Goal: Task Accomplishment & Management: Use online tool/utility

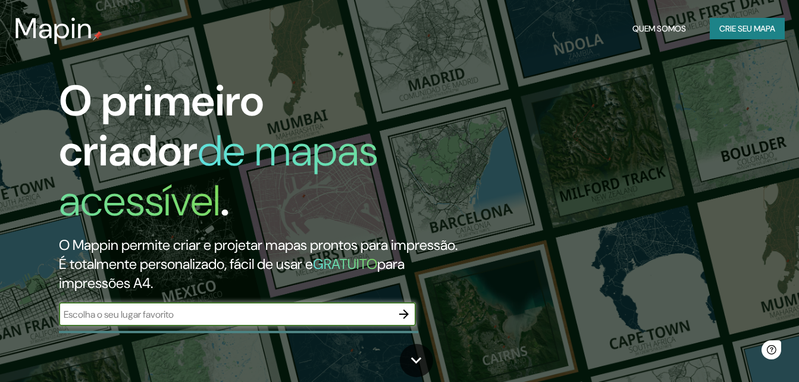
click at [251, 308] on input "text" at bounding box center [225, 315] width 333 height 14
type input "[GEOGRAPHIC_DATA]"
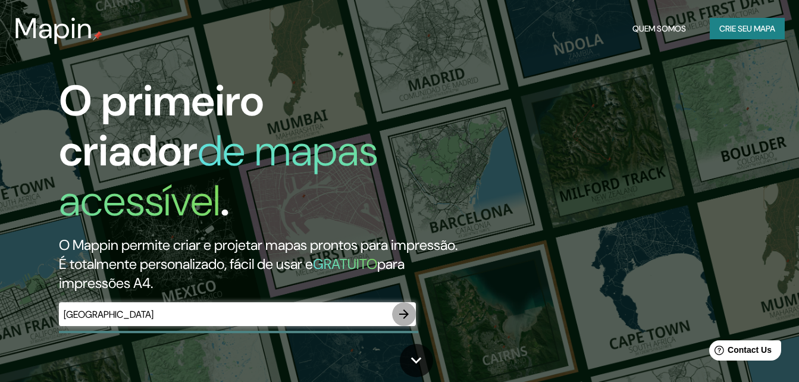
click at [399, 307] on icon "button" at bounding box center [404, 314] width 14 height 14
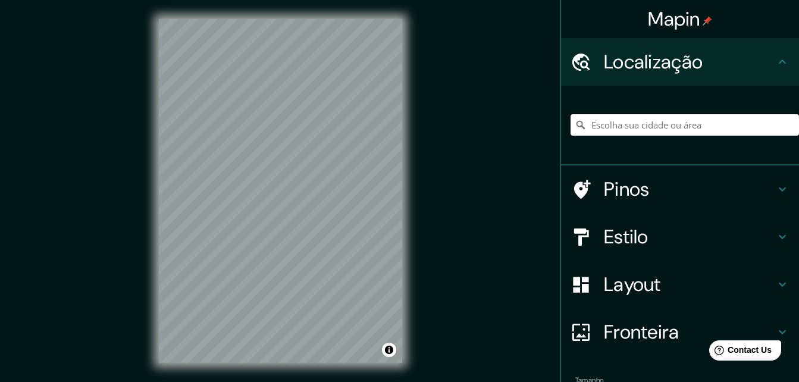
click at [631, 122] on input "Escolha sua cidade ou área" at bounding box center [685, 124] width 229 height 21
paste input "R. [STREET_ADDRESS]"
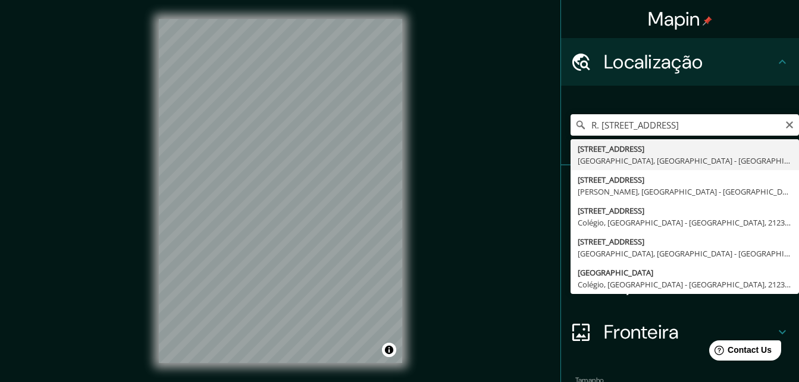
type input "[STREET_ADDRESS]"
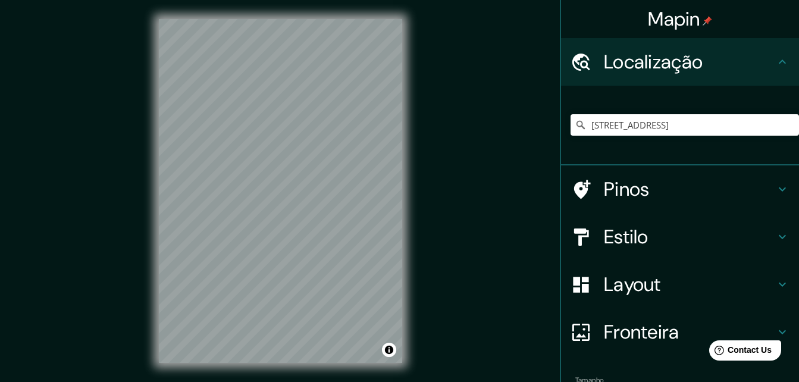
click at [662, 203] on div "Pinos" at bounding box center [680, 189] width 238 height 48
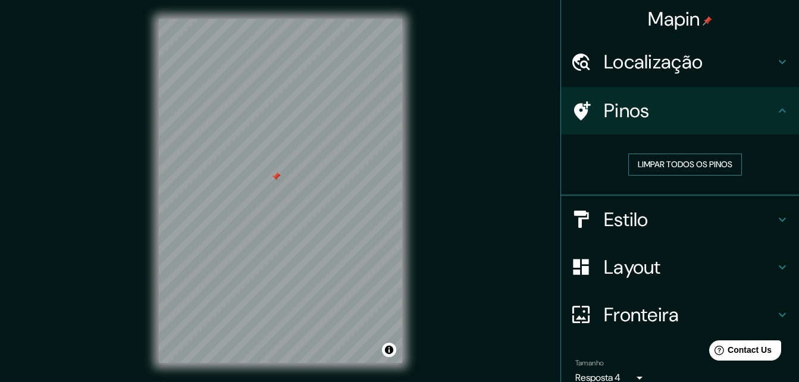
click at [720, 166] on font "Limpar todos os pinos" at bounding box center [685, 164] width 95 height 15
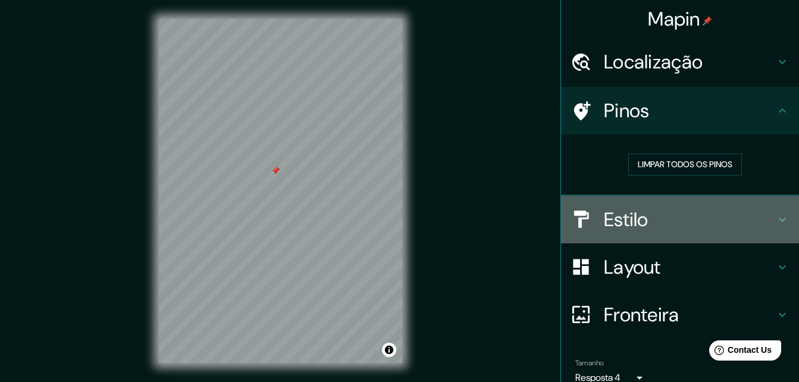
click at [644, 217] on h4 "Estilo" at bounding box center [689, 220] width 171 height 24
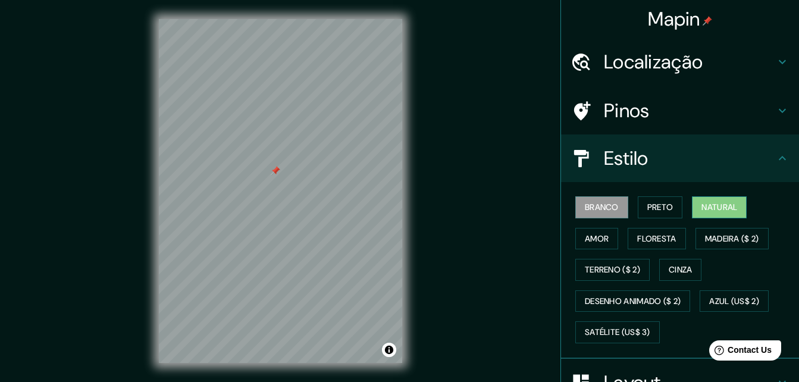
click at [717, 208] on font "Natural" at bounding box center [720, 207] width 36 height 15
click at [658, 240] on font "Floresta" at bounding box center [656, 239] width 39 height 15
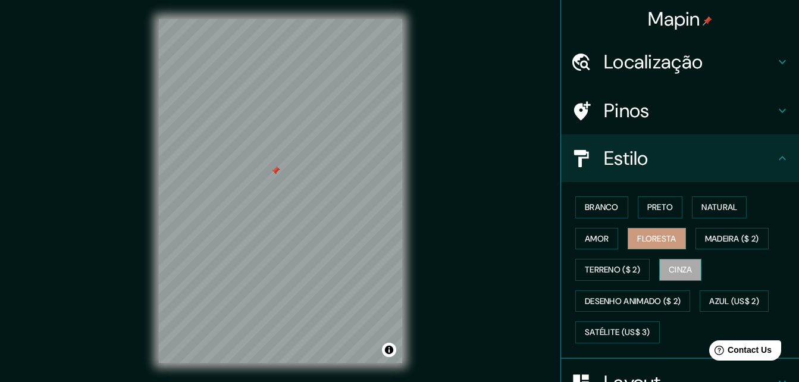
click at [689, 267] on button "Cinza" at bounding box center [680, 270] width 43 height 22
click at [634, 267] on font "Terreno ($ 2)" at bounding box center [612, 269] width 55 height 15
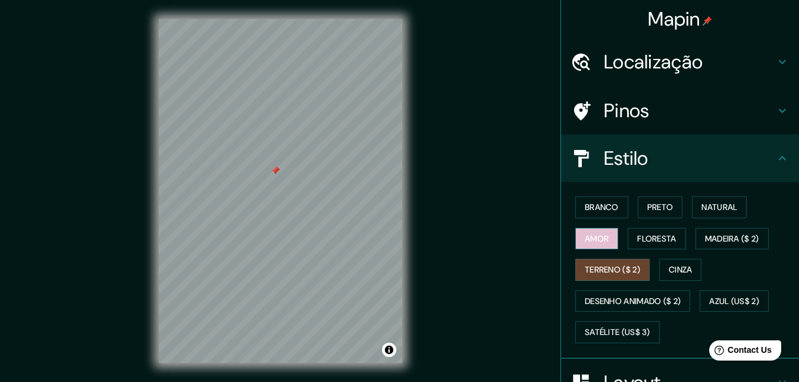
click at [605, 243] on button "Amor" at bounding box center [597, 239] width 43 height 22
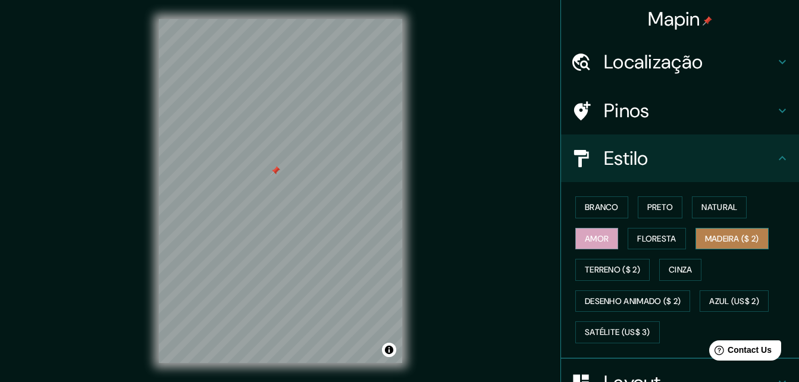
click at [718, 235] on font "Madeira ($ 2)" at bounding box center [732, 239] width 54 height 15
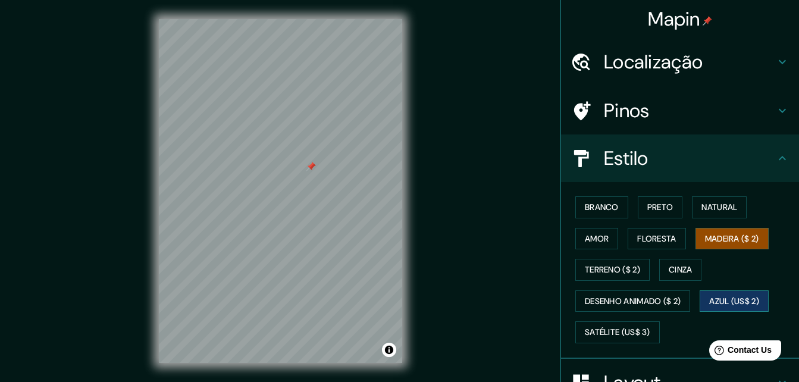
click at [733, 302] on font "Azul (US$ 2)" at bounding box center [734, 301] width 50 height 15
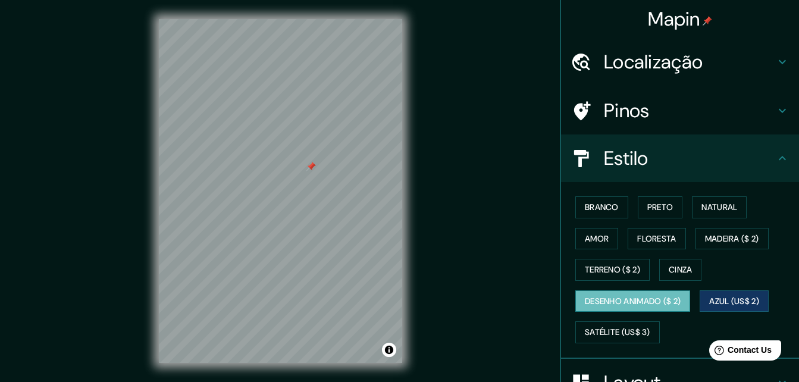
click at [652, 301] on font "Desenho animado ($ 2)" at bounding box center [633, 301] width 96 height 15
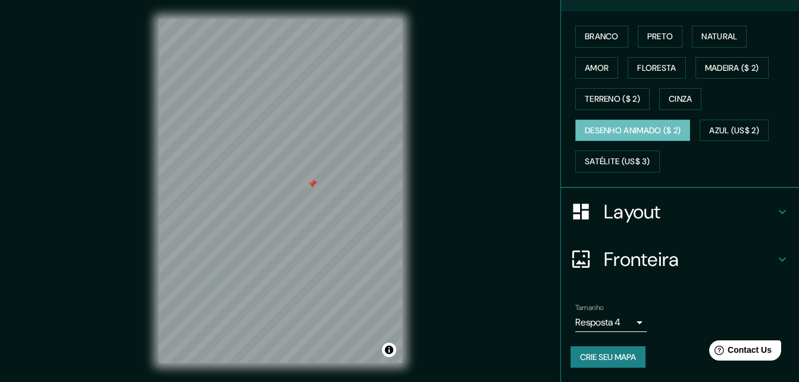
click at [658, 218] on h4 "Layout" at bounding box center [689, 212] width 171 height 24
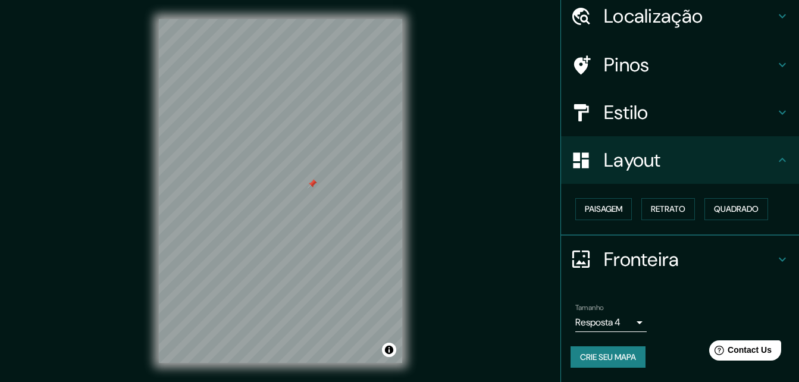
scroll to position [46, 0]
click at [621, 211] on button "Paisagem" at bounding box center [604, 209] width 57 height 22
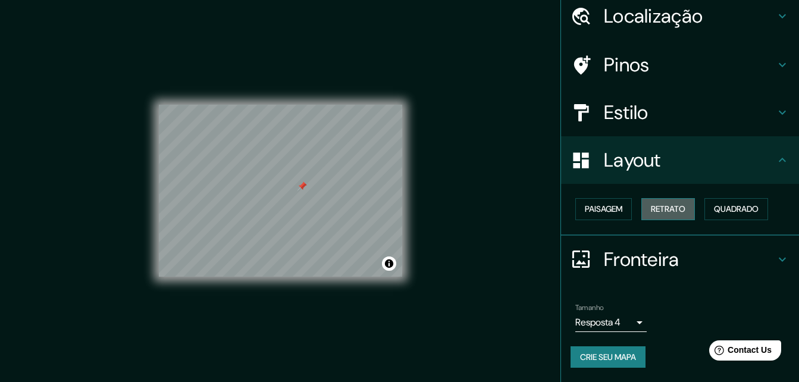
click at [658, 207] on font "Retrato" at bounding box center [668, 209] width 35 height 15
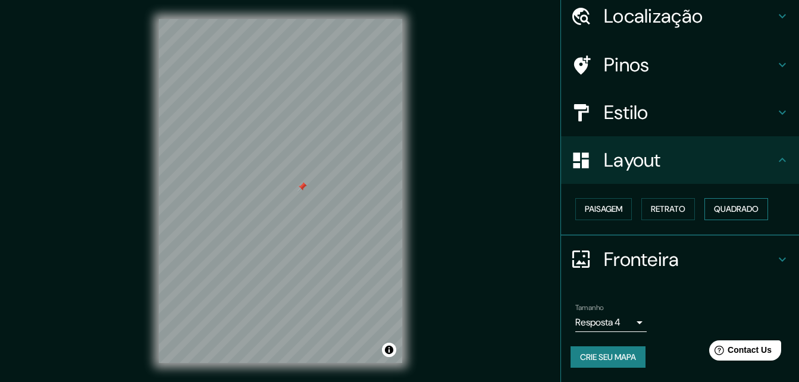
click at [723, 207] on font "Quadrado" at bounding box center [736, 209] width 45 height 15
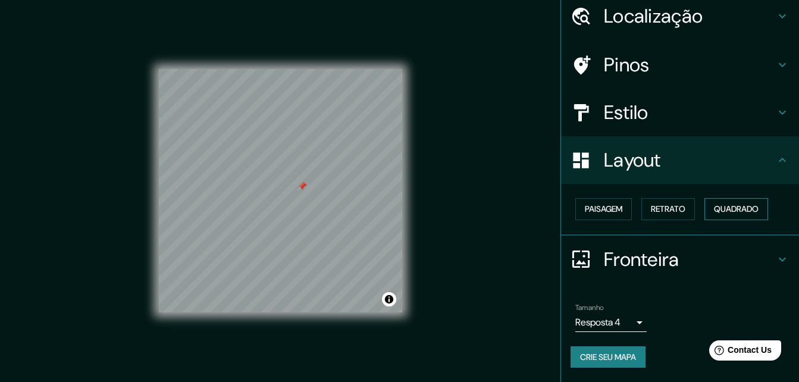
click at [737, 211] on font "Quadrado" at bounding box center [736, 209] width 45 height 15
click at [651, 214] on font "Retrato" at bounding box center [668, 209] width 35 height 15
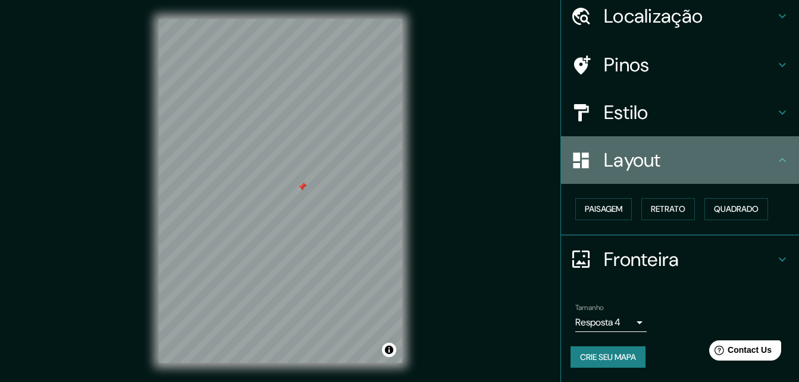
click at [646, 174] on div "Layout" at bounding box center [680, 160] width 238 height 48
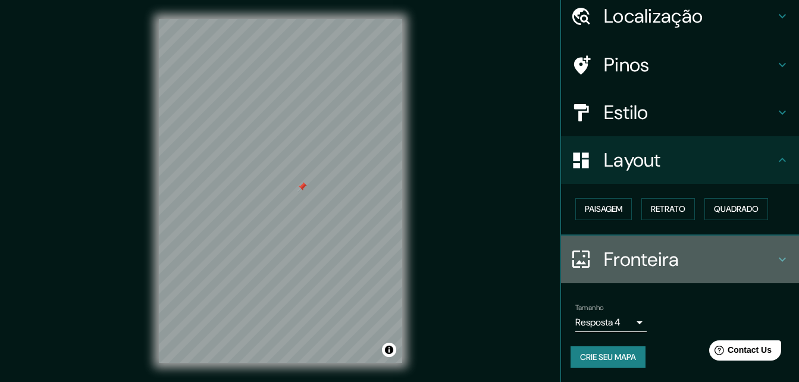
click at [644, 245] on div "Fronteira" at bounding box center [680, 260] width 238 height 48
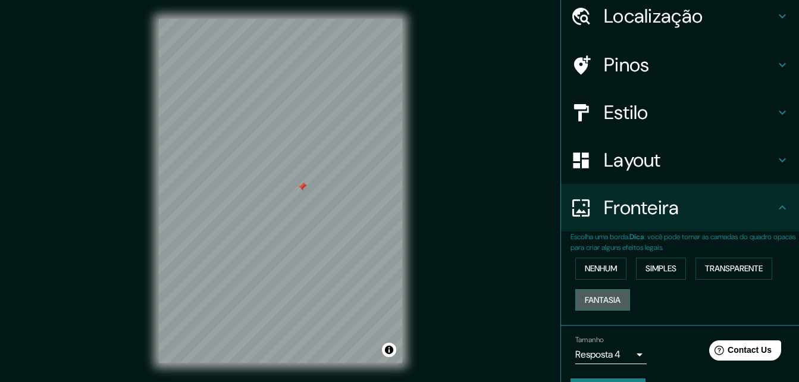
click at [611, 294] on font "Fantasia" at bounding box center [603, 300] width 36 height 15
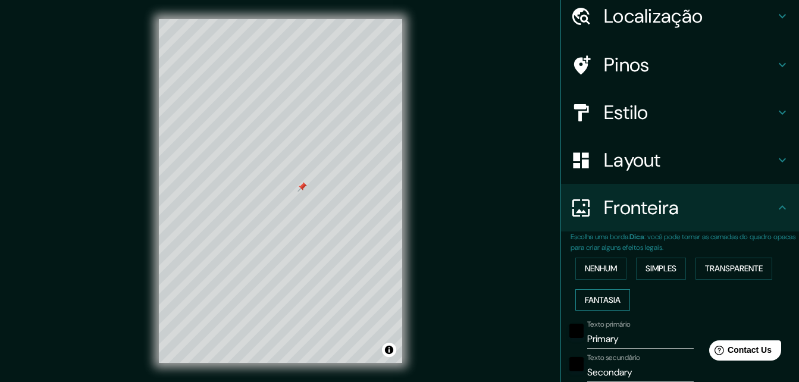
click at [611, 294] on font "Fantasia" at bounding box center [603, 300] width 36 height 15
type input "164"
type input "33"
type input "16"
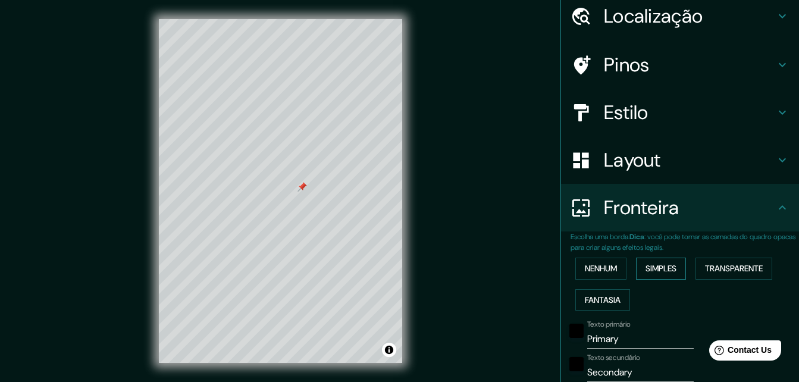
click at [662, 266] on font "Simples" at bounding box center [661, 268] width 31 height 15
click at [617, 264] on button "Nenhum" at bounding box center [601, 269] width 51 height 22
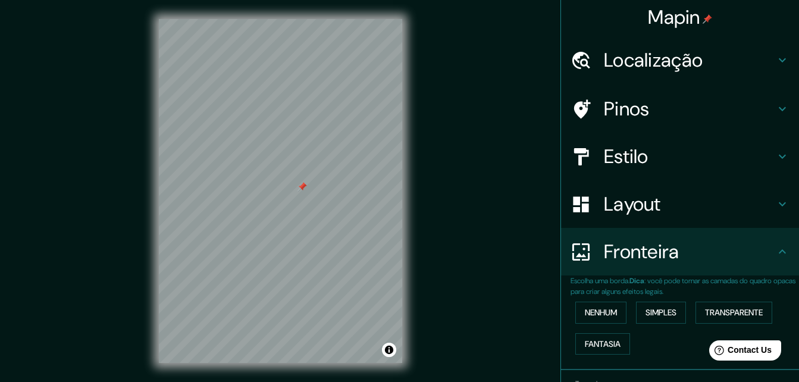
scroll to position [0, 0]
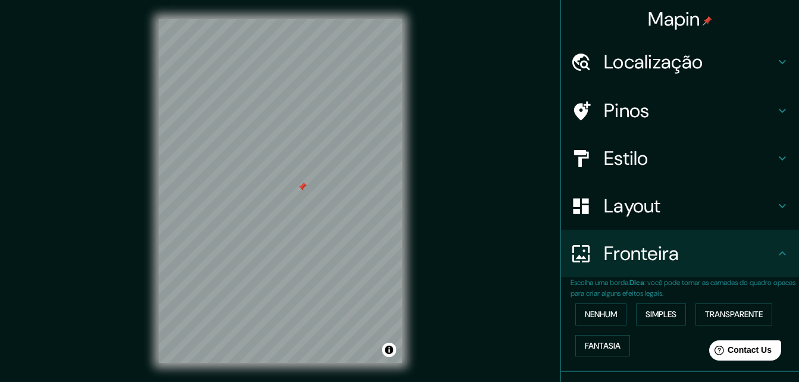
click at [653, 101] on h4 "Pinos" at bounding box center [689, 111] width 171 height 24
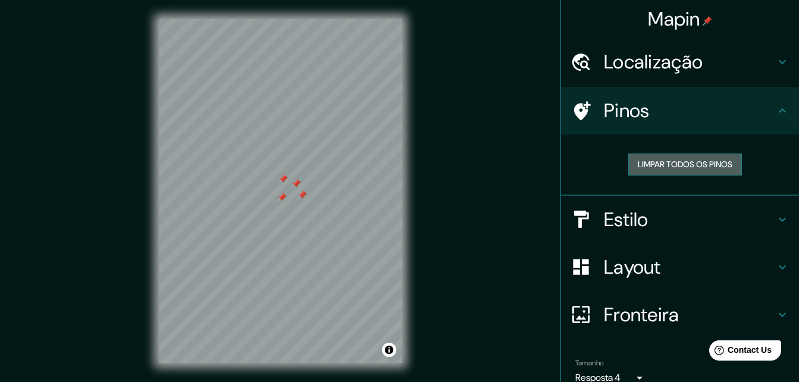
click at [638, 163] on font "Limpar todos os pinos" at bounding box center [685, 164] width 95 height 15
click at [641, 110] on h4 "Pinos" at bounding box center [689, 111] width 171 height 24
click at [663, 79] on div "Localização" at bounding box center [680, 62] width 238 height 48
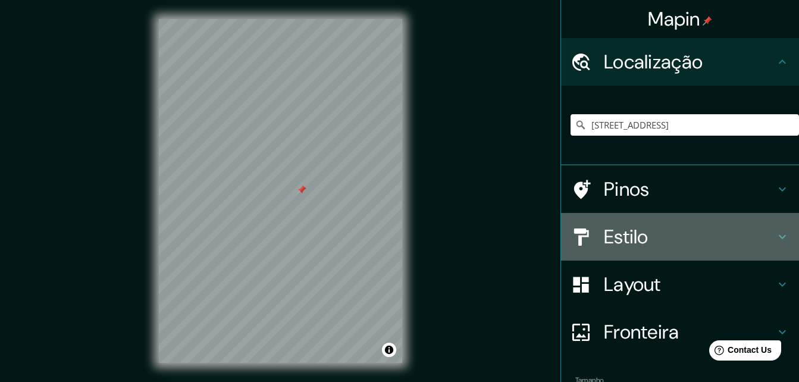
click at [661, 238] on h4 "Estilo" at bounding box center [689, 237] width 171 height 24
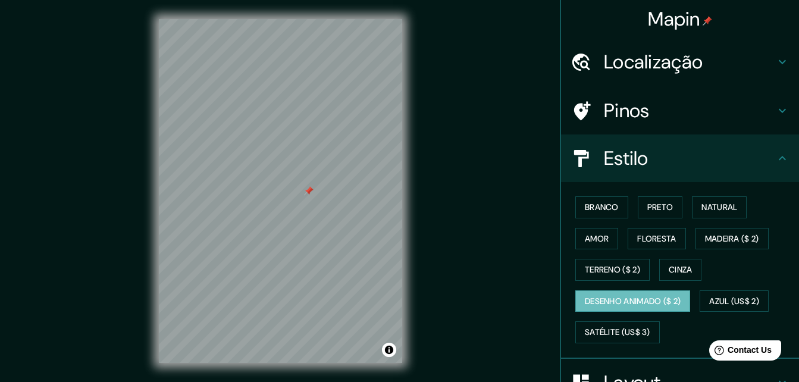
click at [697, 158] on h4 "Estilo" at bounding box center [689, 158] width 171 height 24
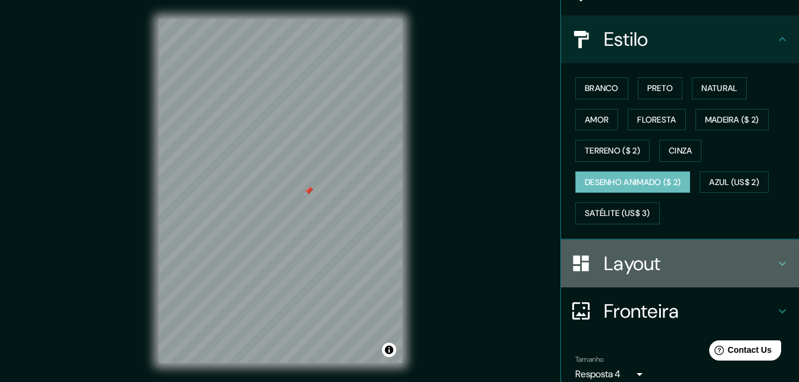
click at [689, 271] on h4 "Layout" at bounding box center [689, 264] width 171 height 24
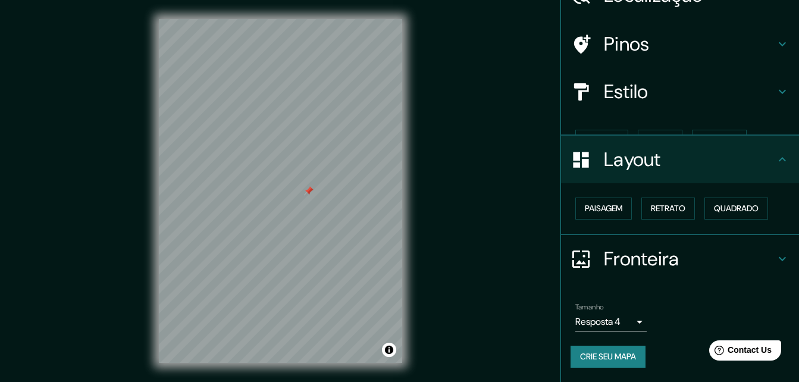
scroll to position [46, 0]
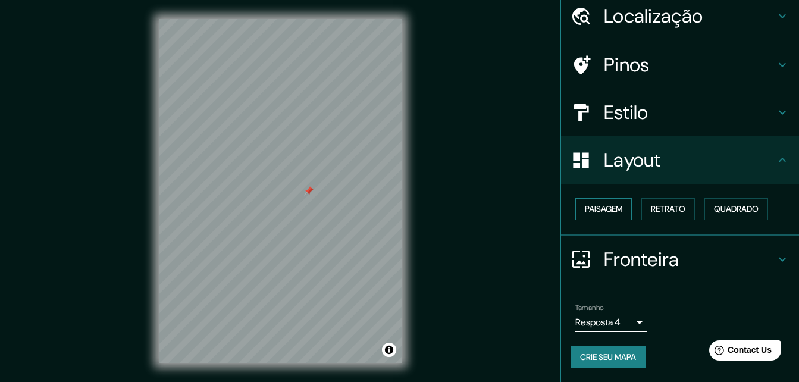
click at [615, 208] on font "Paisagem" at bounding box center [603, 209] width 37 height 15
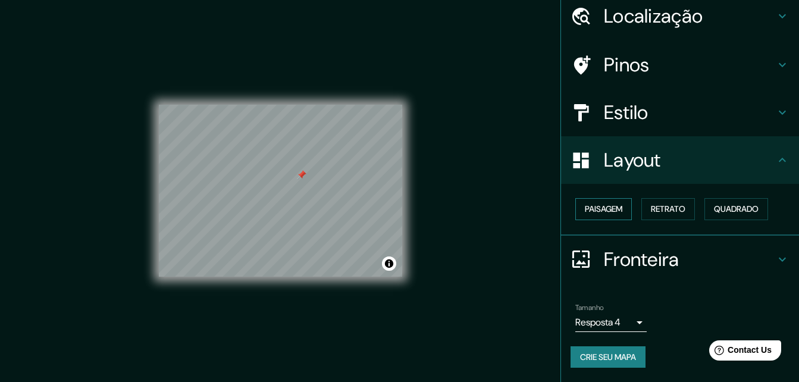
click at [616, 210] on font "Paisagem" at bounding box center [603, 209] width 37 height 15
click at [684, 207] on button "Retrato" at bounding box center [669, 209] width 54 height 22
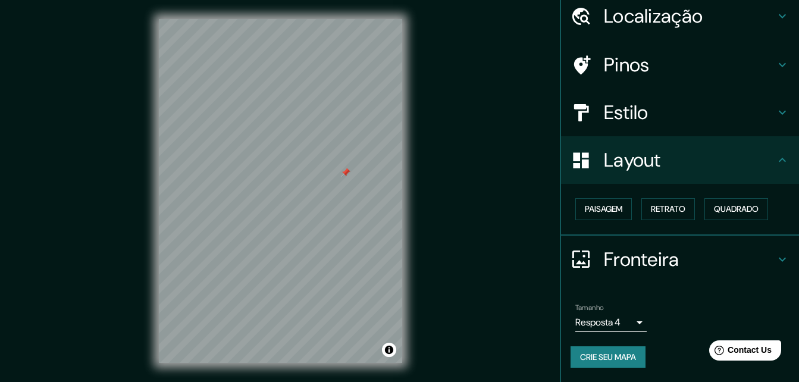
scroll to position [0, 0]
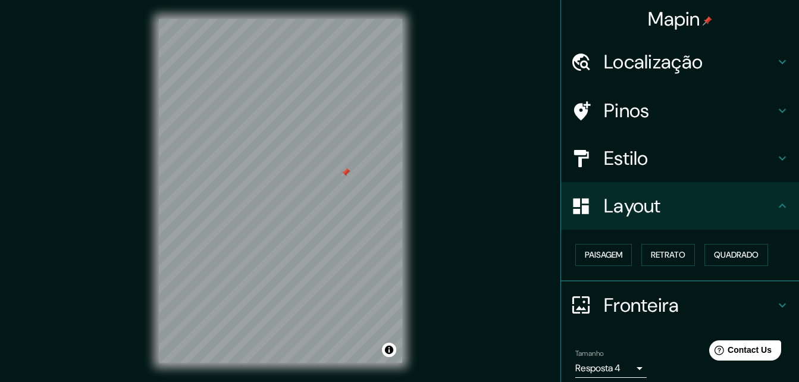
click at [679, 167] on h4 "Estilo" at bounding box center [689, 158] width 171 height 24
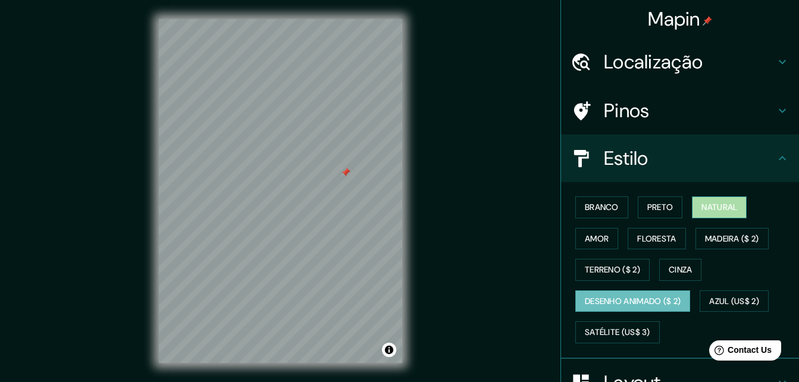
click at [708, 208] on font "Natural" at bounding box center [720, 207] width 36 height 15
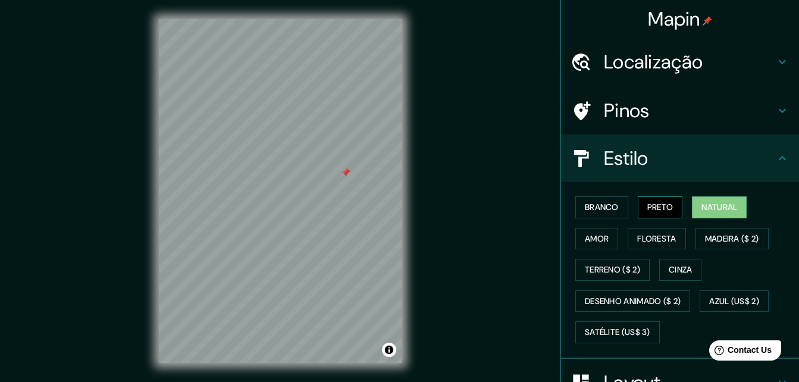
click at [651, 209] on font "Preto" at bounding box center [661, 207] width 26 height 15
